Goal: Task Accomplishment & Management: Manage account settings

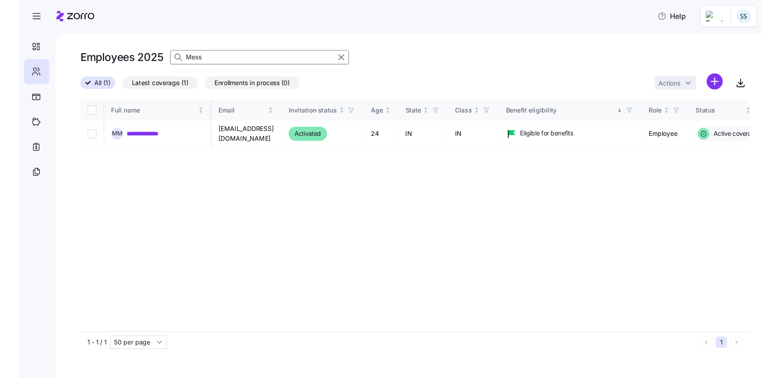
scroll to position [0, 288]
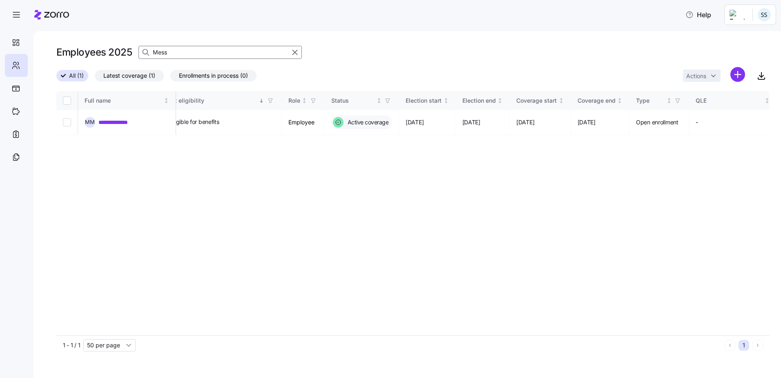
drag, startPoint x: 187, startPoint y: 49, endPoint x: -427, endPoint y: -30, distance: 618.8
click at [0, 0] on html "**********" at bounding box center [390, 186] width 781 height 373
click at [142, 122] on link "**********" at bounding box center [120, 122] width 45 height 8
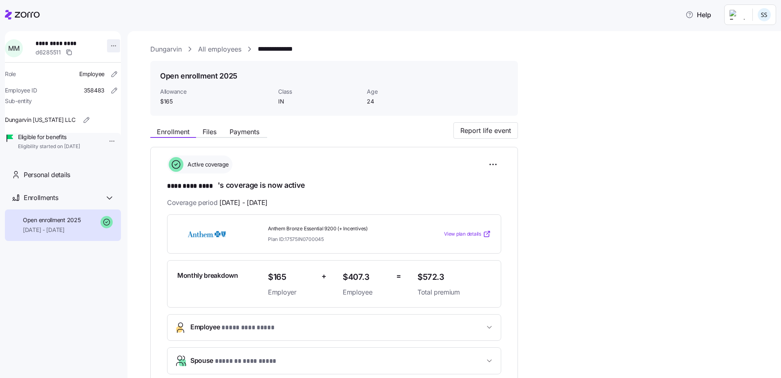
click at [109, 44] on html "**********" at bounding box center [390, 186] width 781 height 373
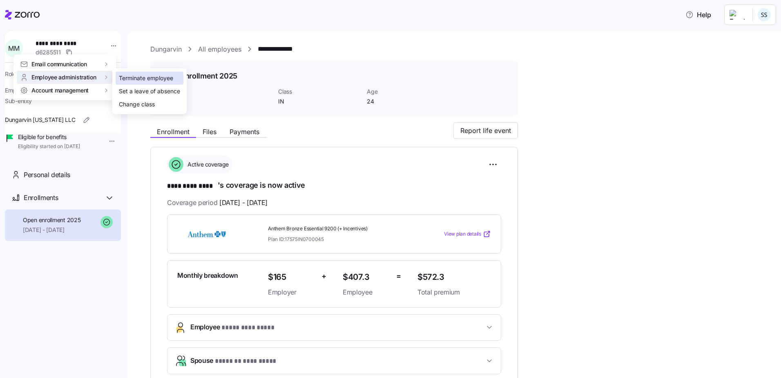
click at [132, 80] on div "Terminate employee" at bounding box center [146, 78] width 54 height 9
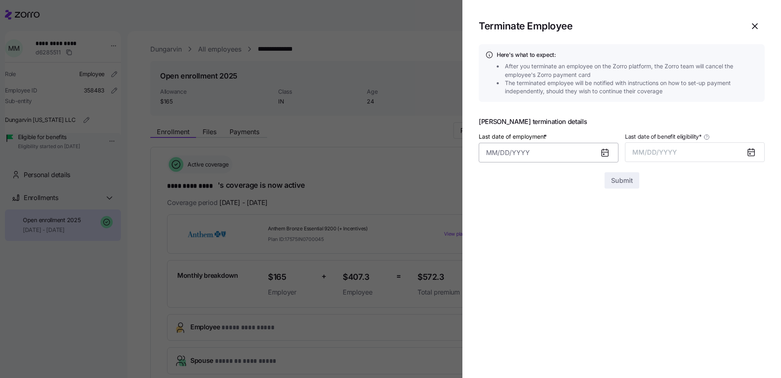
click at [594, 159] on input "Last date of employment *" at bounding box center [549, 153] width 140 height 20
click at [500, 209] on th "Mo" at bounding box center [496, 202] width 20 height 16
click at [501, 219] on button "1" at bounding box center [496, 220] width 20 height 20
type input "[DATE]"
click at [679, 152] on div at bounding box center [755, 152] width 20 height 19
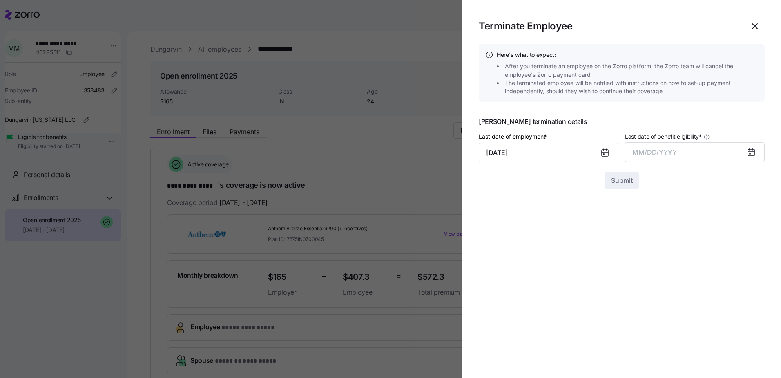
click at [679, 154] on icon at bounding box center [751, 152] width 7 height 7
click at [670, 152] on span "MM/DD/YYYY" at bounding box center [654, 152] width 45 height 8
click at [679, 248] on button "Sep" at bounding box center [749, 244] width 47 height 20
click at [631, 185] on button "Submit" at bounding box center [622, 180] width 35 height 16
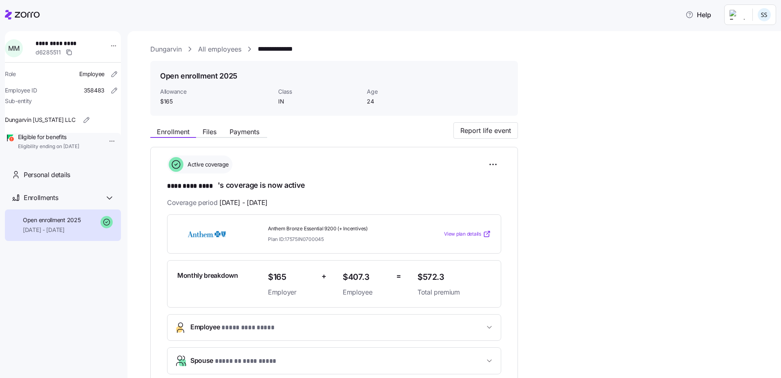
drag, startPoint x: 28, startPoint y: 43, endPoint x: 31, endPoint y: 47, distance: 4.7
click at [28, 43] on div "M M" at bounding box center [17, 48] width 31 height 25
click at [47, 45] on span "**********" at bounding box center [64, 43] width 57 height 8
click at [18, 14] on icon at bounding box center [27, 15] width 25 height 6
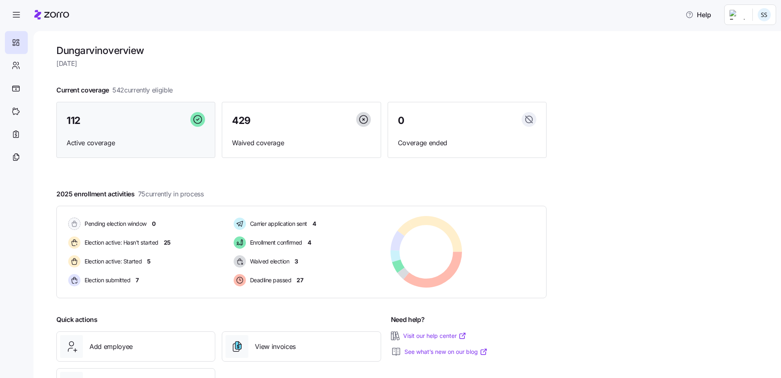
drag, startPoint x: 52, startPoint y: 16, endPoint x: 188, endPoint y: 115, distance: 167.3
click at [52, 16] on icon at bounding box center [51, 15] width 35 height 10
click at [18, 14] on icon "button" at bounding box center [16, 15] width 10 height 10
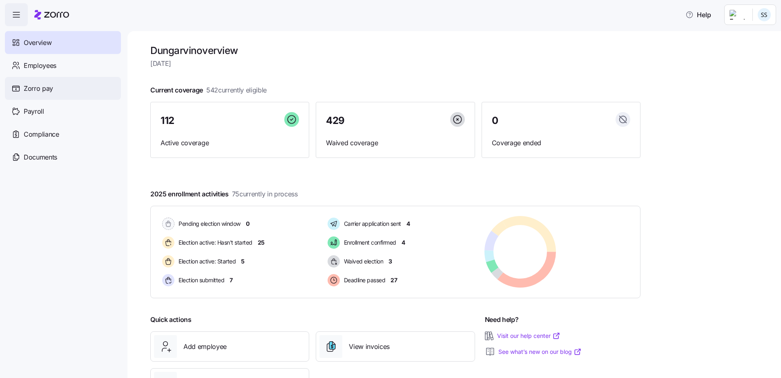
click at [45, 93] on span "Zorro pay" at bounding box center [38, 88] width 29 height 10
click at [12, 13] on icon "button" at bounding box center [16, 15] width 10 height 10
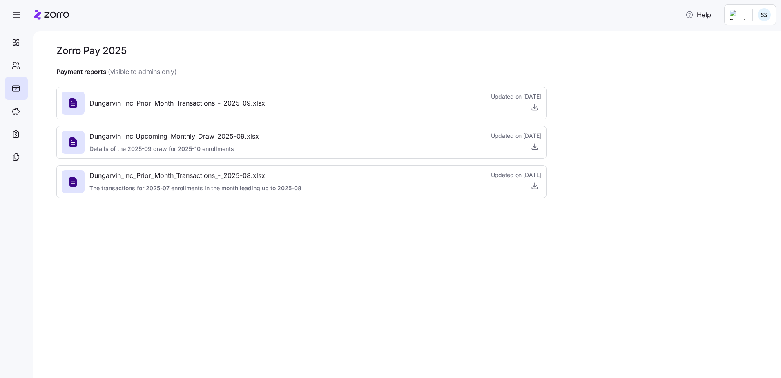
click at [45, 15] on icon at bounding box center [51, 15] width 35 height 10
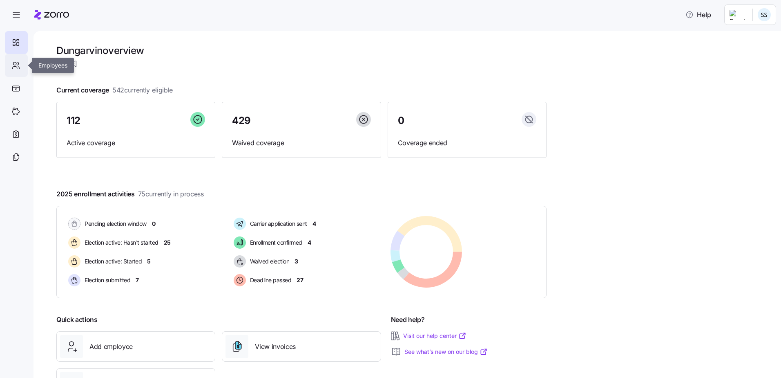
click at [11, 70] on icon at bounding box center [15, 65] width 9 height 10
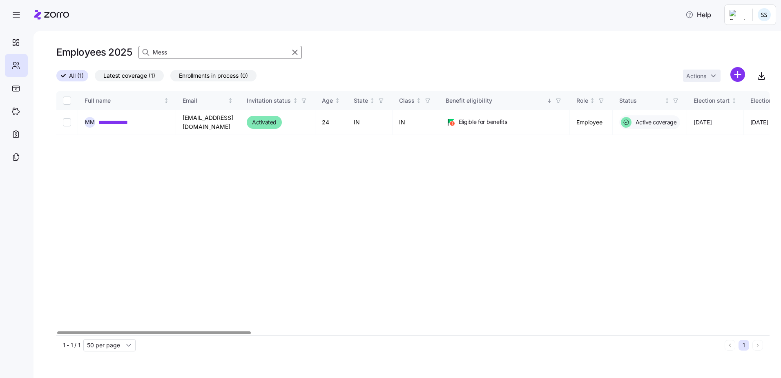
drag, startPoint x: 175, startPoint y: 56, endPoint x: -25, endPoint y: 29, distance: 201.6
click at [0, 29] on html "**********" at bounding box center [390, 186] width 781 height 373
type input "[PERSON_NAME]"
drag, startPoint x: 195, startPoint y: 52, endPoint x: 6, endPoint y: 54, distance: 189.6
click at [36, 44] on div "**********" at bounding box center [408, 204] width 748 height 346
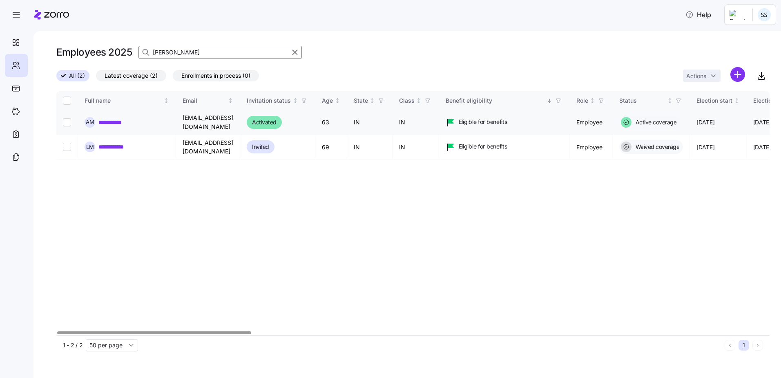
type input "[PERSON_NAME]"
click at [119, 123] on link "**********" at bounding box center [115, 122] width 35 height 8
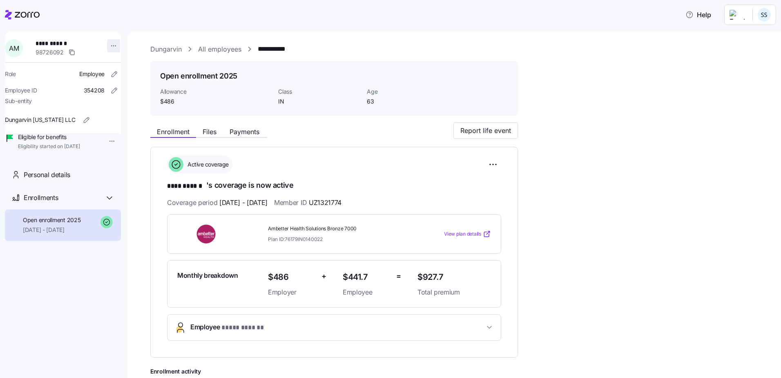
click at [105, 45] on html "**********" at bounding box center [390, 186] width 781 height 373
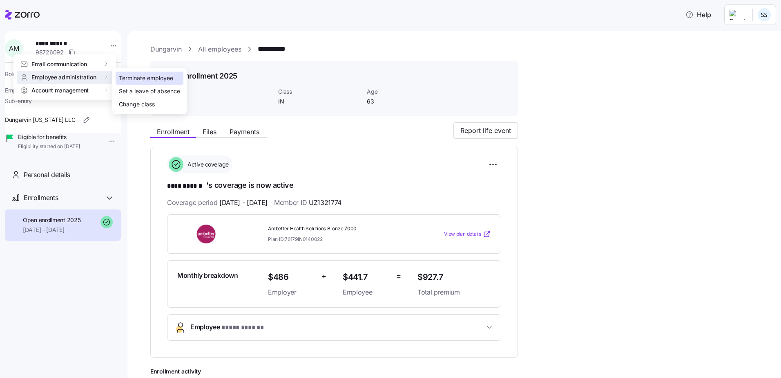
click at [138, 78] on div "Terminate employee" at bounding box center [146, 78] width 54 height 9
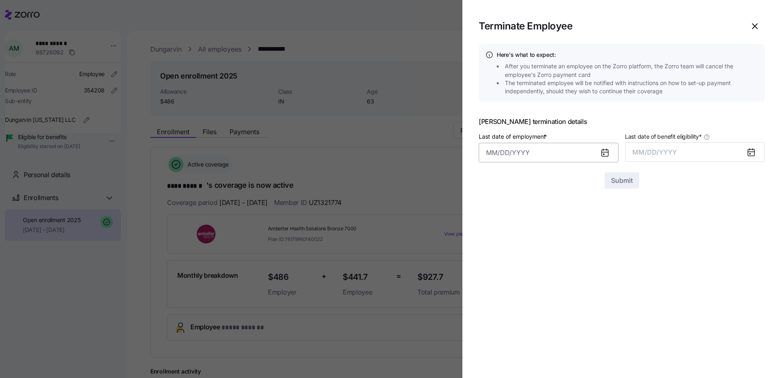
click at [544, 152] on input "Last date of employment *" at bounding box center [549, 153] width 140 height 20
click at [516, 277] on button "23" at bounding box center [516, 280] width 20 height 20
type input "[DATE]"
click at [679, 151] on icon at bounding box center [751, 152] width 7 height 7
click at [679, 153] on div at bounding box center [755, 152] width 20 height 19
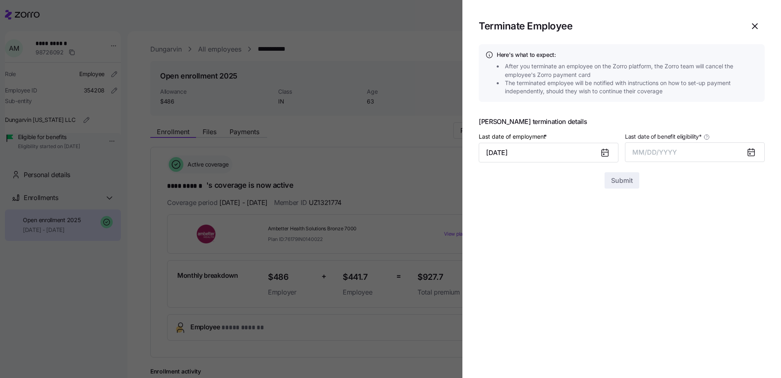
click at [679, 151] on icon at bounding box center [751, 152] width 7 height 7
click at [679, 155] on icon at bounding box center [751, 152] width 10 height 10
click at [679, 152] on button "MM/DD/YYYY" at bounding box center [695, 152] width 140 height 20
click at [679, 240] on button "Sep" at bounding box center [749, 244] width 47 height 20
click at [630, 176] on span "Submit" at bounding box center [622, 180] width 22 height 10
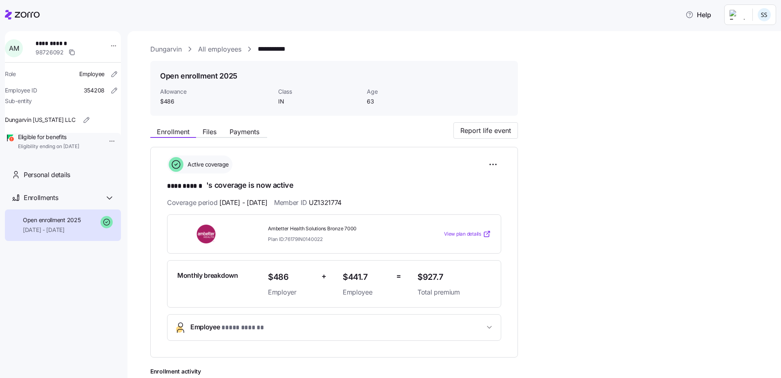
drag, startPoint x: 21, startPoint y: 13, endPoint x: 142, endPoint y: 43, distance: 124.6
click at [21, 13] on icon at bounding box center [22, 15] width 35 height 10
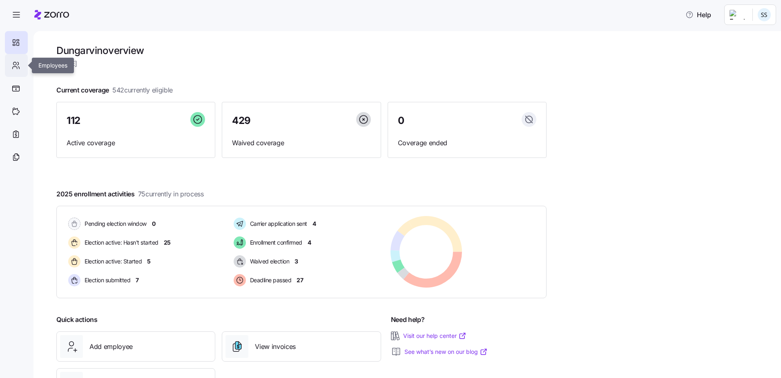
click at [13, 64] on icon at bounding box center [15, 65] width 9 height 10
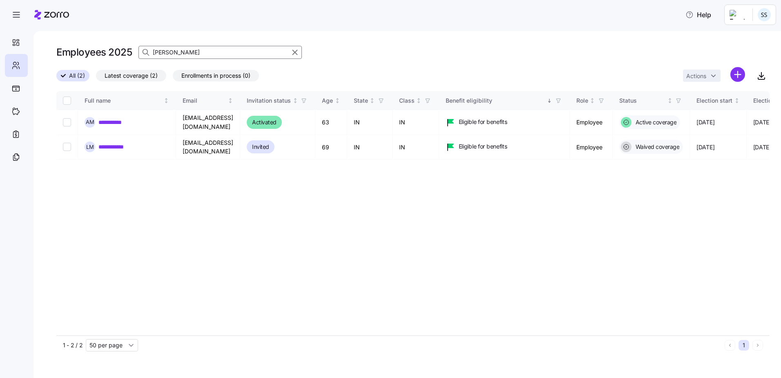
drag, startPoint x: 212, startPoint y: 51, endPoint x: -140, endPoint y: 4, distance: 354.6
click at [0, 4] on html "**********" at bounding box center [390, 186] width 781 height 373
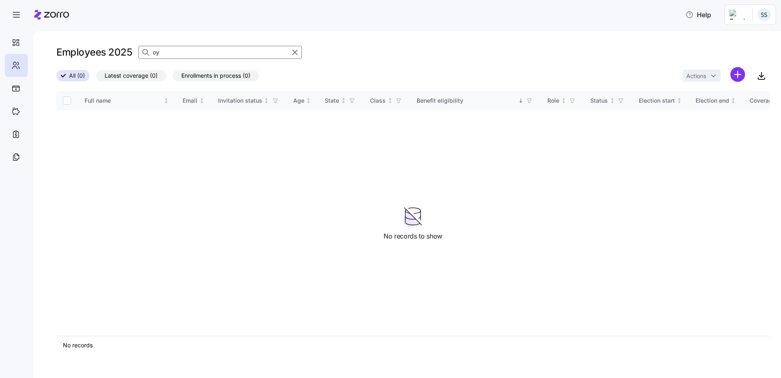
type input "o"
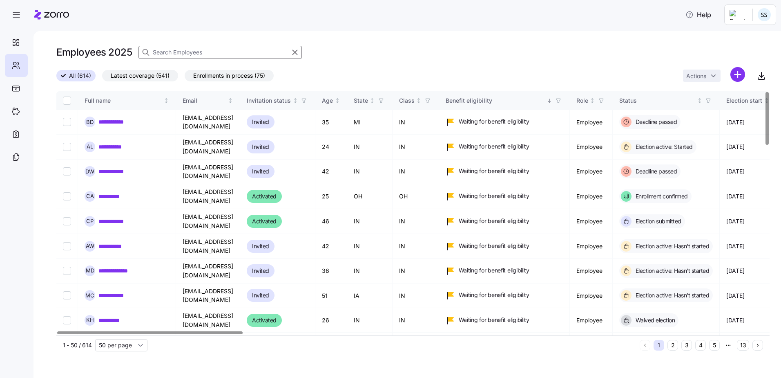
click at [191, 55] on input at bounding box center [220, 52] width 163 height 13
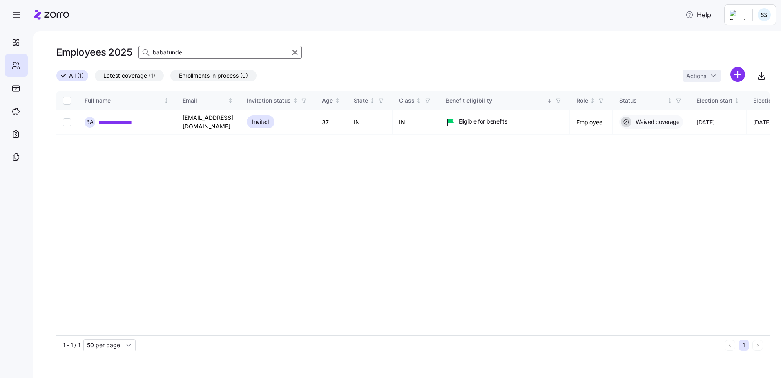
type input "babatunde"
click at [555, 193] on div "**********" at bounding box center [412, 213] width 713 height 244
